Goal: Information Seeking & Learning: Compare options

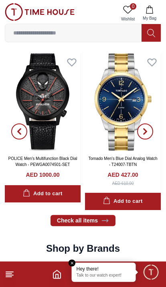
scroll to position [552, 0]
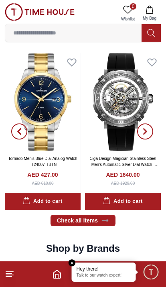
click at [29, 101] on button "button" at bounding box center [19, 131] width 29 height 157
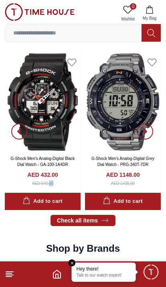
click at [28, 95] on button "button" at bounding box center [19, 131] width 29 height 157
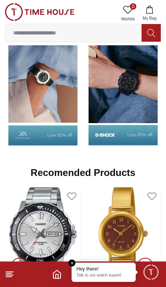
scroll to position [782, 0]
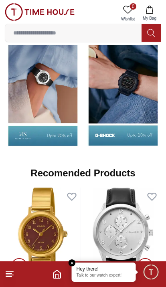
click at [31, 132] on img at bounding box center [43, 91] width 76 height 119
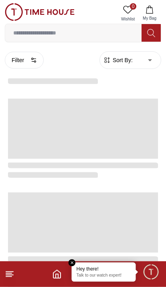
scroll to position [318, 0]
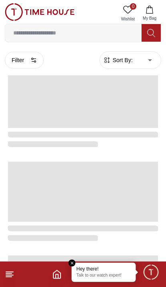
click at [123, 64] on span "Sort By:" at bounding box center [122, 60] width 22 height 8
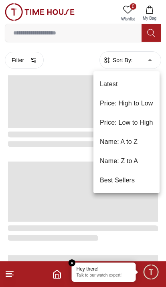
click at [111, 101] on li "Price: High to Low" at bounding box center [126, 103] width 66 height 19
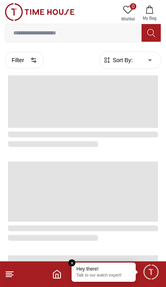
type input "*"
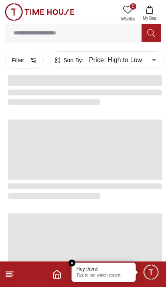
scroll to position [266, 0]
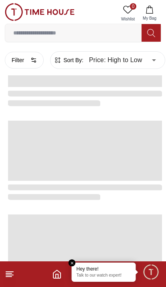
click at [3, 267] on footer at bounding box center [83, 274] width 166 height 26
